Goal: Task Accomplishment & Management: Complete application form

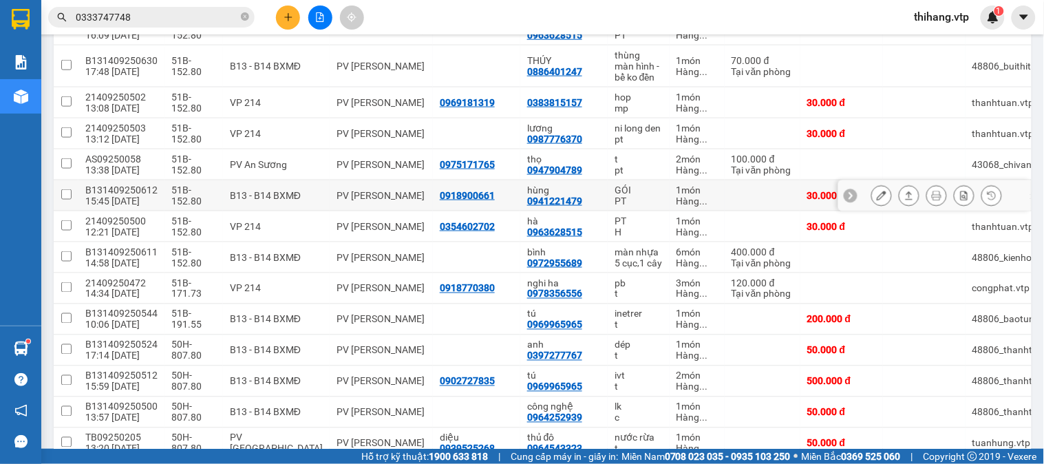
scroll to position [306, 0]
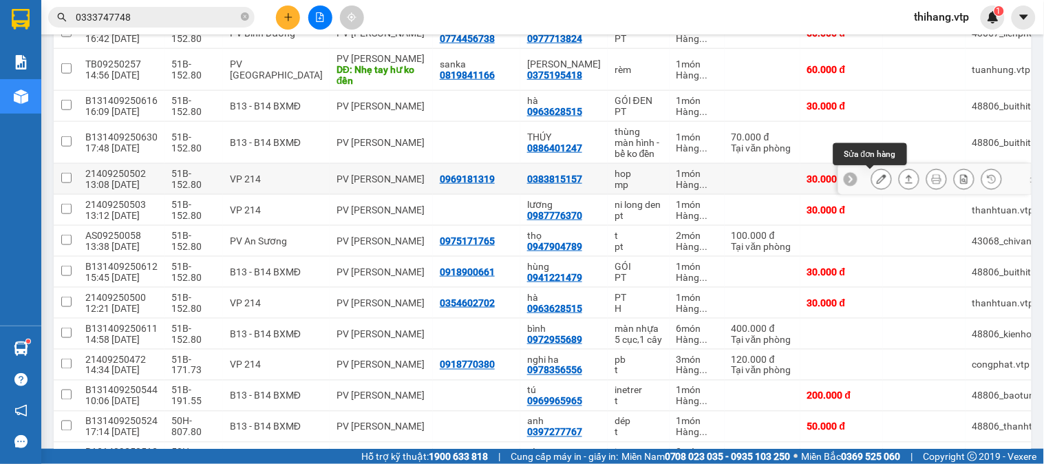
click at [877, 180] on icon at bounding box center [882, 179] width 10 height 10
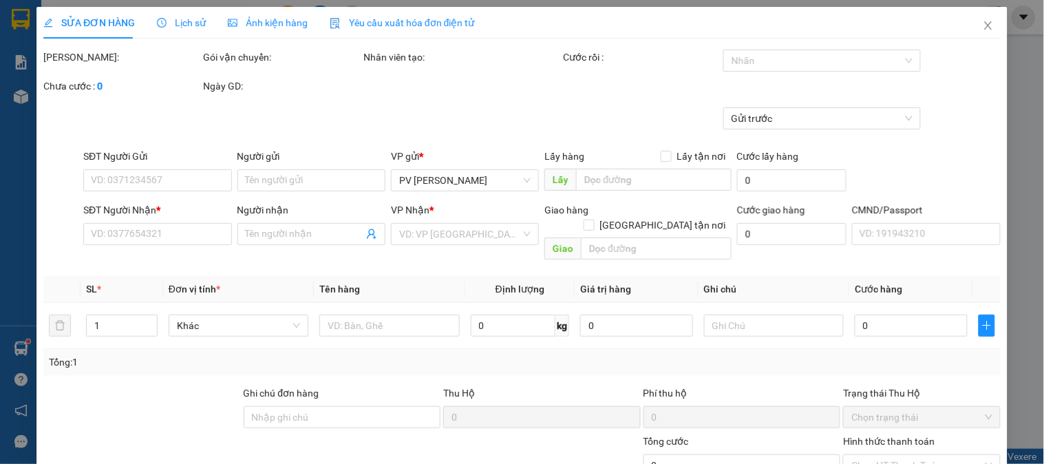
type input "1.500"
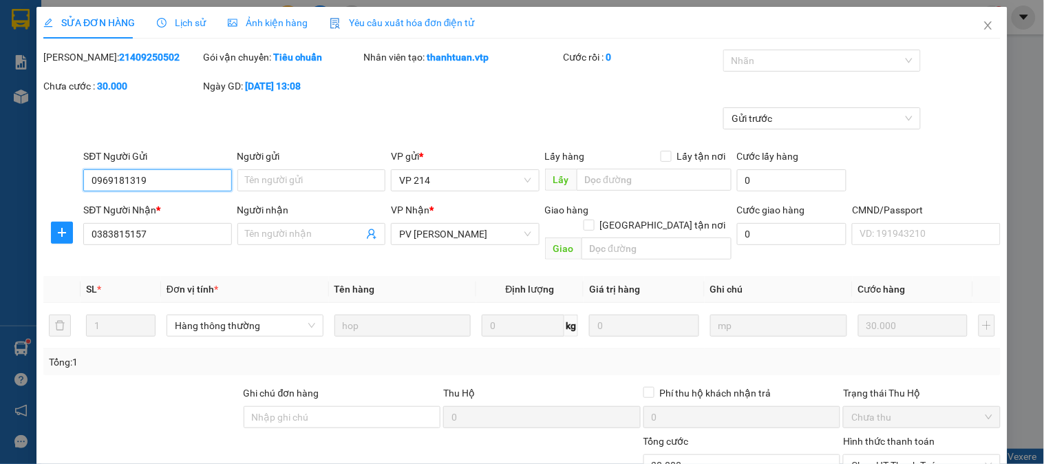
type input "0969181319"
type input "0383815157"
type input "30.000"
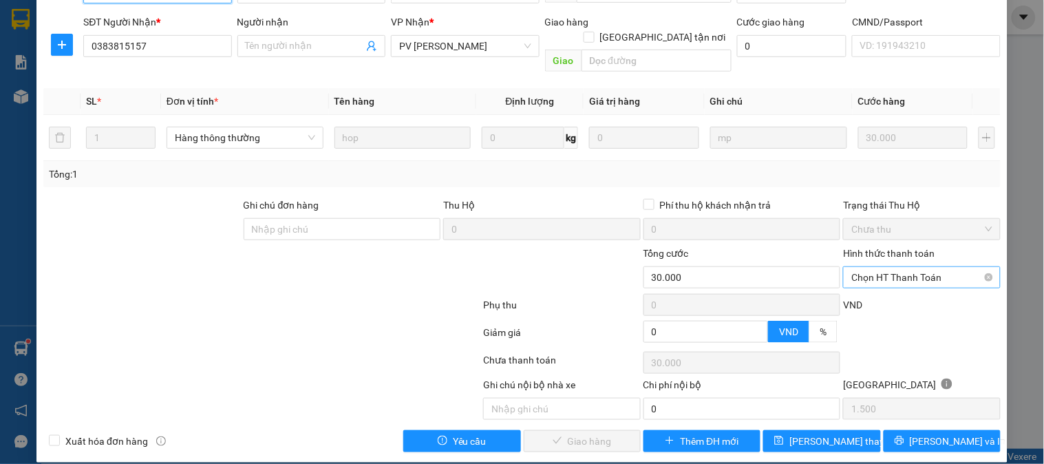
click at [877, 267] on span "Chọn HT Thanh Toán" at bounding box center [922, 277] width 140 height 21
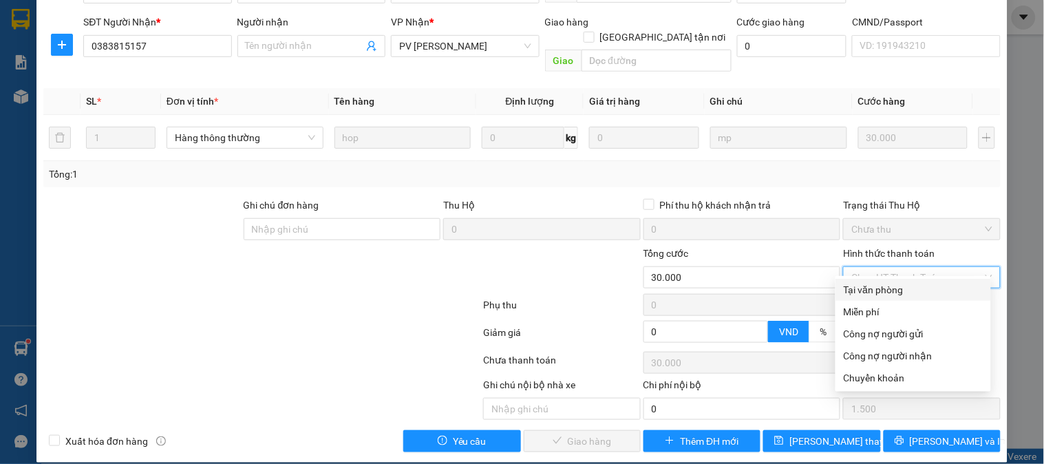
click at [878, 286] on div "Tại văn phòng" at bounding box center [913, 289] width 139 height 15
type input "0"
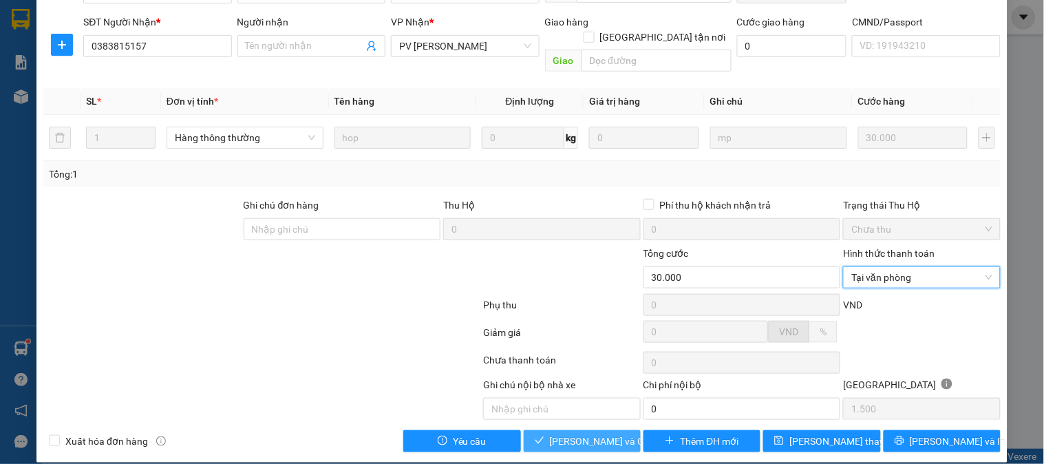
click at [615, 430] on button "[PERSON_NAME] và Giao hàng" at bounding box center [582, 441] width 117 height 22
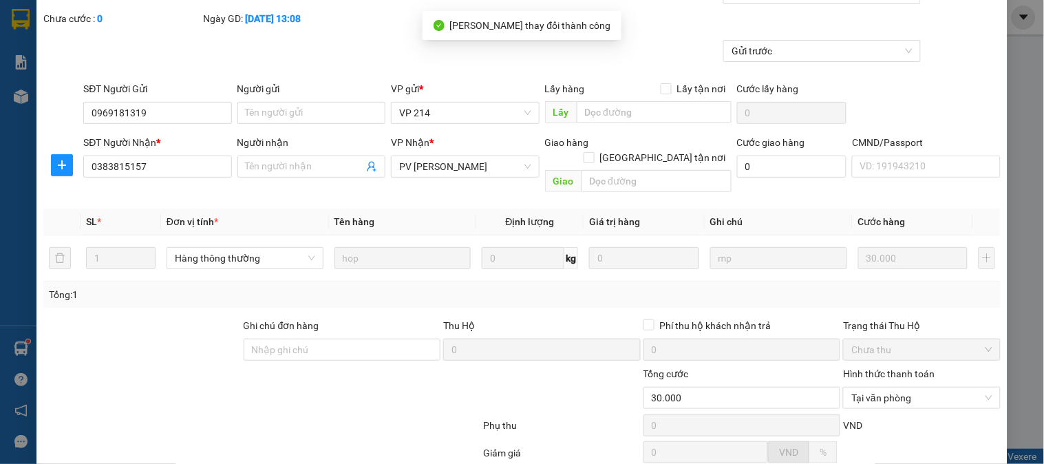
scroll to position [0, 0]
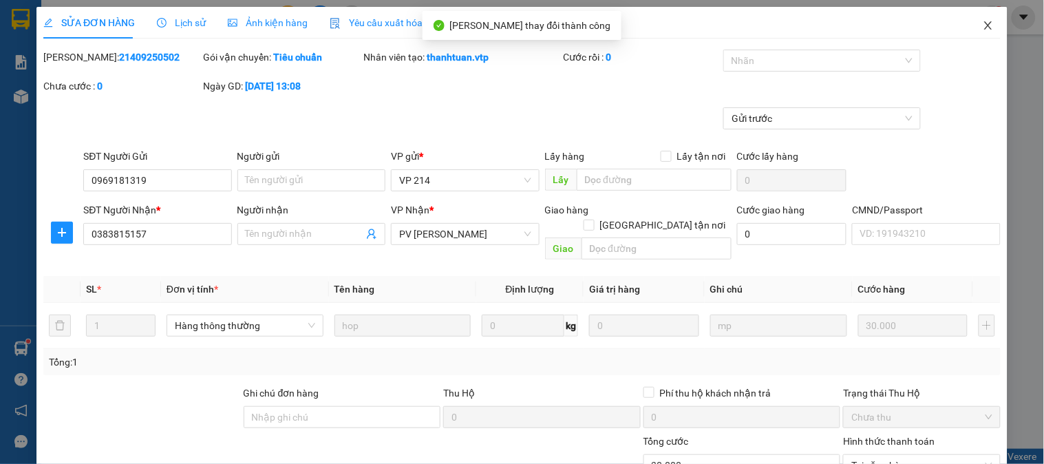
click at [983, 25] on icon "close" at bounding box center [988, 25] width 11 height 11
